Goal: Communication & Community: Answer question/provide support

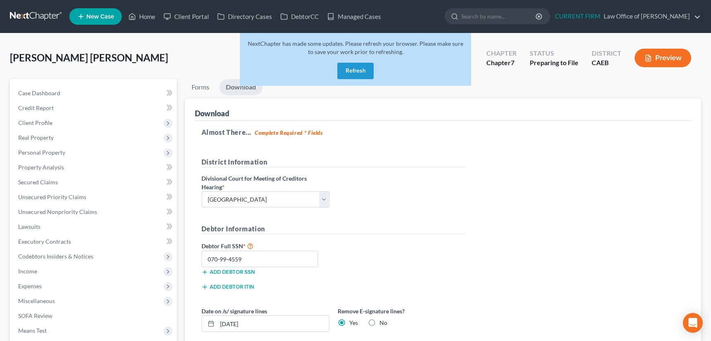
select select "0"
click at [348, 71] on button "Refresh" at bounding box center [355, 71] width 36 height 17
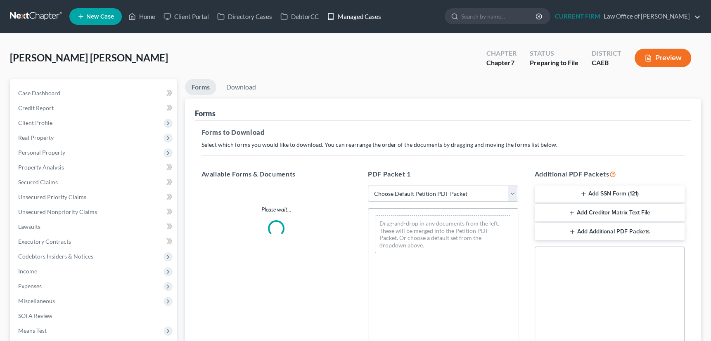
click at [362, 16] on link "Managed Cases" at bounding box center [354, 16] width 62 height 15
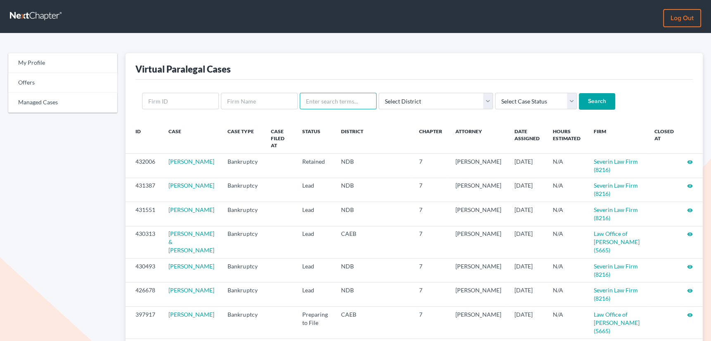
click at [338, 102] on input "text" at bounding box center [338, 101] width 77 height 17
type input "kevin white"
click at [579, 93] on input "Search" at bounding box center [597, 101] width 36 height 17
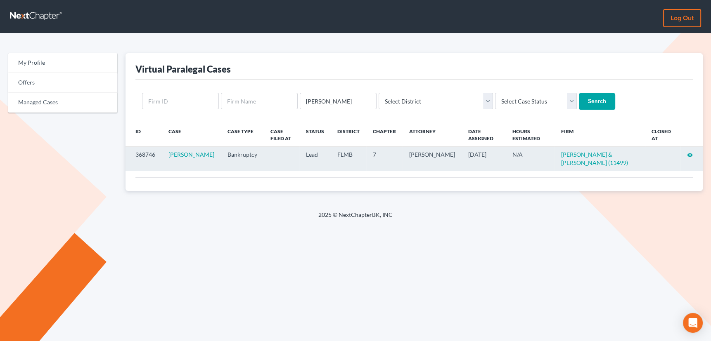
click at [690, 152] on icon "visibility" at bounding box center [690, 155] width 6 height 6
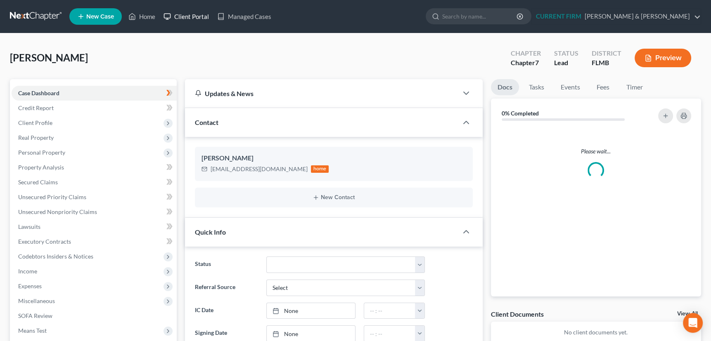
click at [191, 15] on link "Client Portal" at bounding box center [186, 16] width 54 height 15
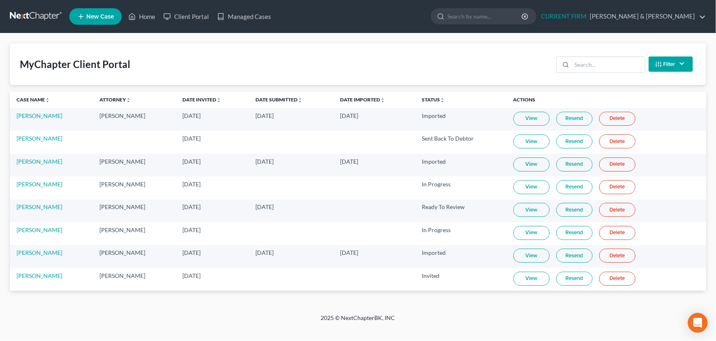
click at [575, 232] on link "Resend" at bounding box center [574, 233] width 36 height 14
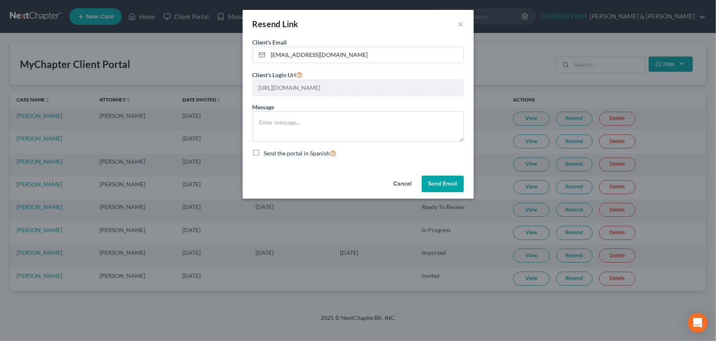
click at [437, 184] on button "Send Email" at bounding box center [443, 184] width 42 height 17
